Goal: Transaction & Acquisition: Purchase product/service

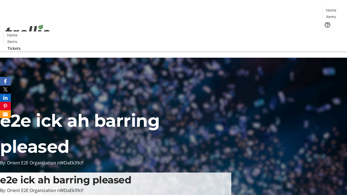
click at [327, 31] on span "Tickets" at bounding box center [333, 34] width 13 height 6
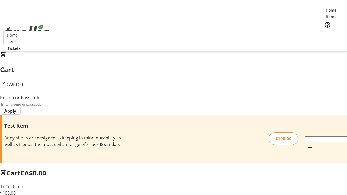
type input "FLAT"
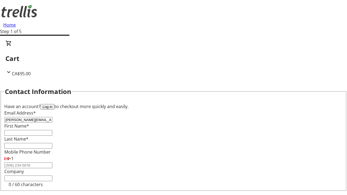
type input "[PERSON_NAME][EMAIL_ADDRESS][DOMAIN_NAME]"
type input "[PERSON_NAME]"
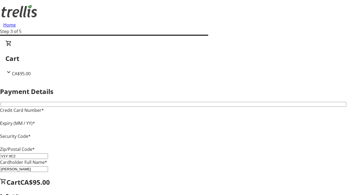
type input "V1Y 0C2"
